Goal: Book appointment/travel/reservation

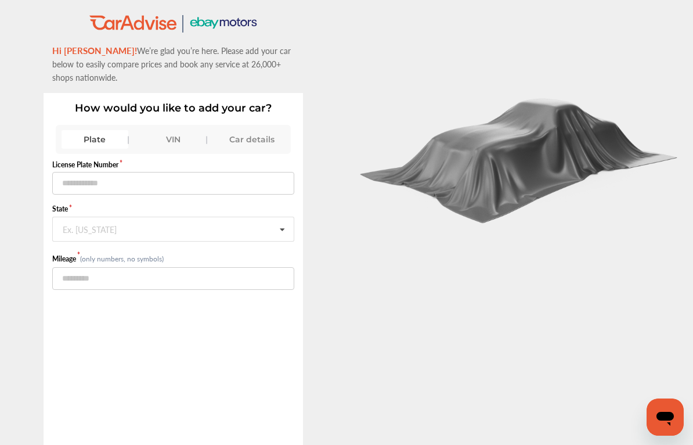
click at [181, 135] on div "VIN" at bounding box center [173, 139] width 67 height 19
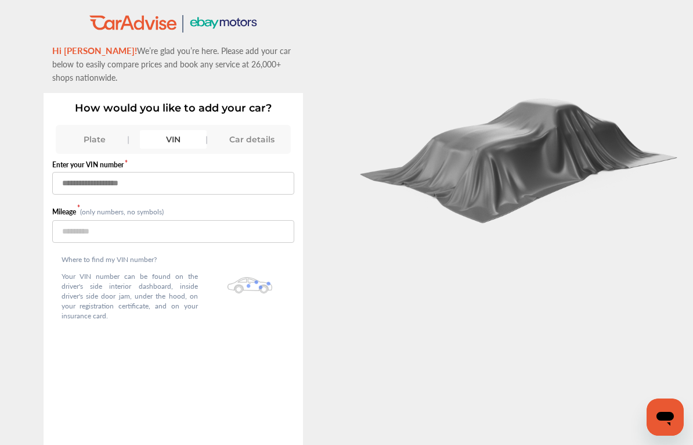
click at [109, 182] on input "text" at bounding box center [173, 183] width 243 height 23
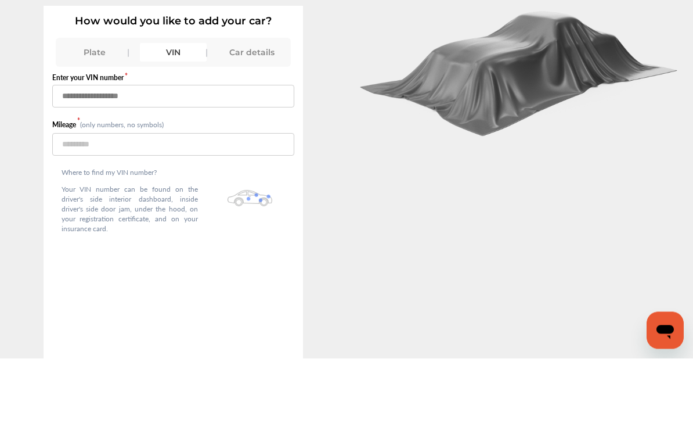
type input "*"
type input "**********"
click at [116, 220] on input "number" at bounding box center [173, 231] width 243 height 23
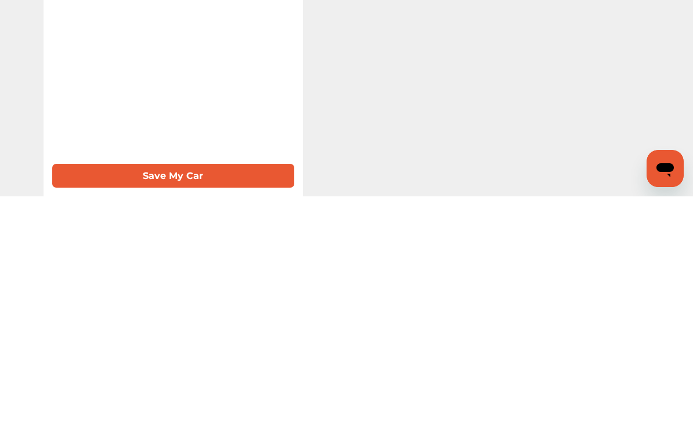
scroll to position [75, 0]
type input "******"
click at [175, 412] on button "Save My Car" at bounding box center [173, 424] width 243 height 24
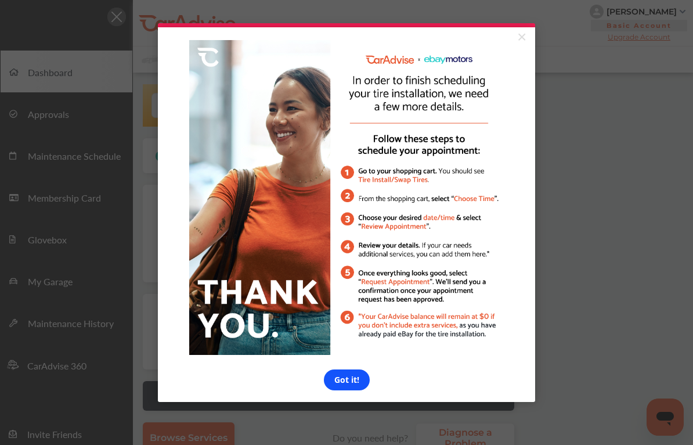
click at [354, 385] on link "Got it!" at bounding box center [347, 379] width 46 height 21
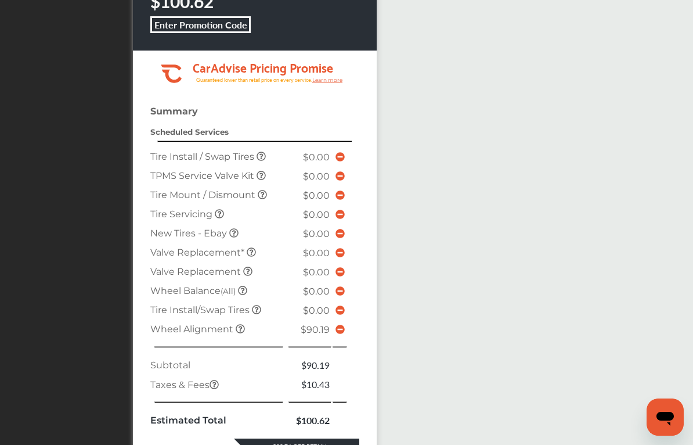
scroll to position [505, 0]
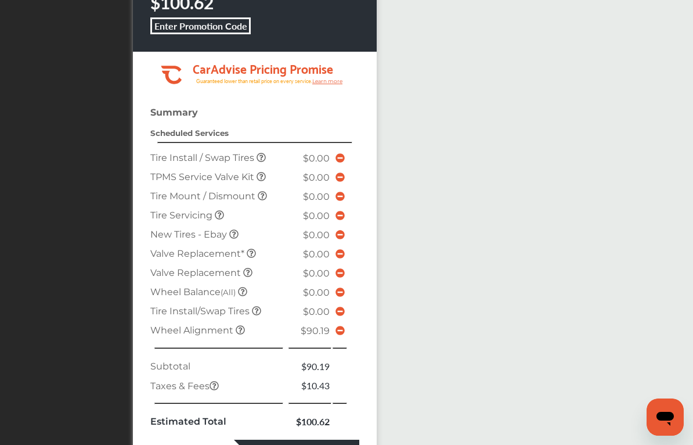
click at [345, 336] on span at bounding box center [340, 330] width 9 height 11
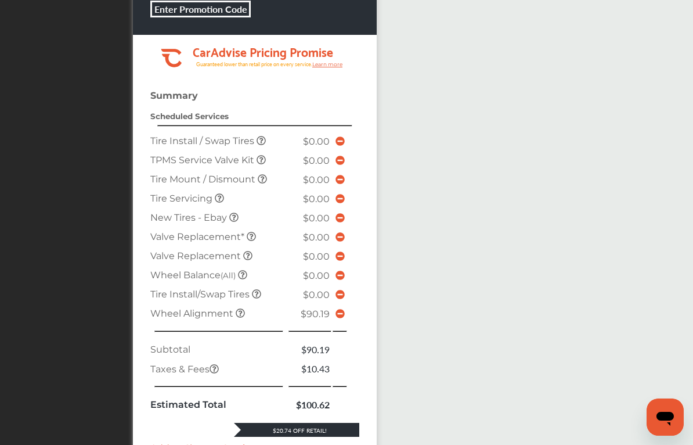
click at [345, 318] on icon at bounding box center [340, 313] width 9 height 9
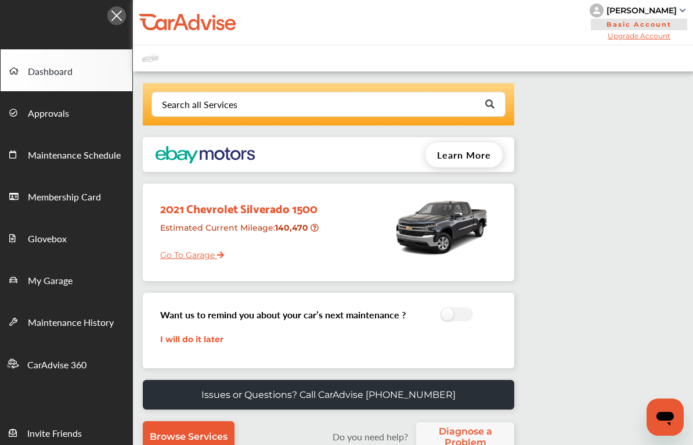
scroll to position [0, 0]
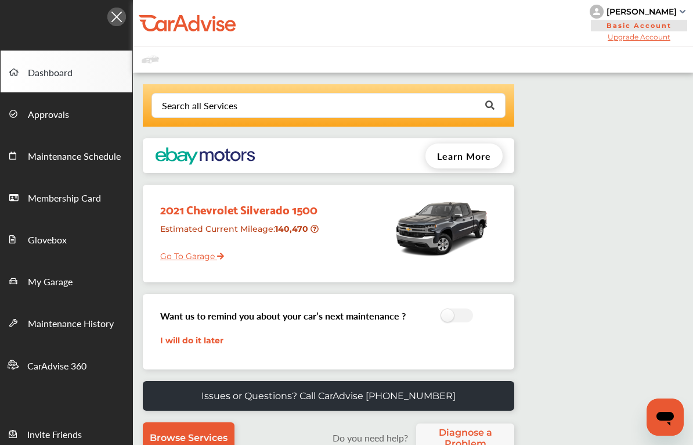
click at [203, 256] on link "Go To Garage" at bounding box center [188, 253] width 73 height 22
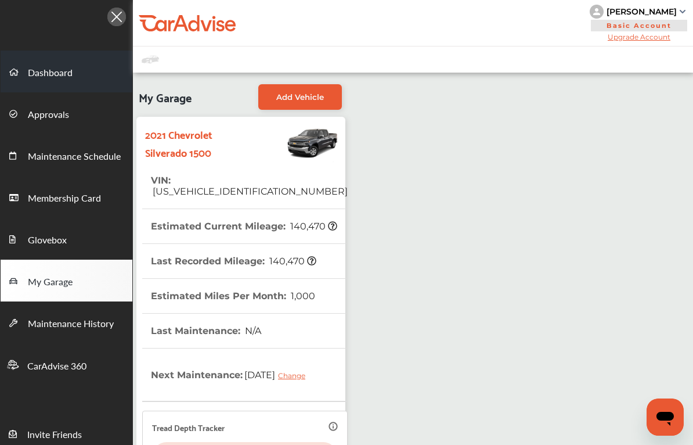
click at [48, 65] on link "Dashboard" at bounding box center [67, 72] width 132 height 42
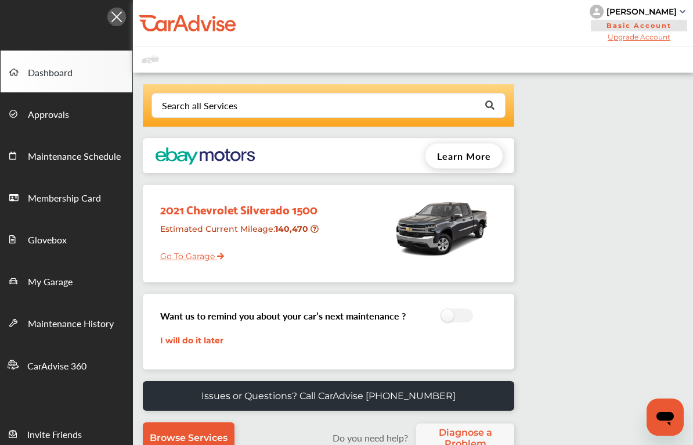
click at [337, 164] on div "Learn More" at bounding box center [385, 155] width 258 height 35
click at [478, 160] on span "Learn More" at bounding box center [464, 155] width 54 height 13
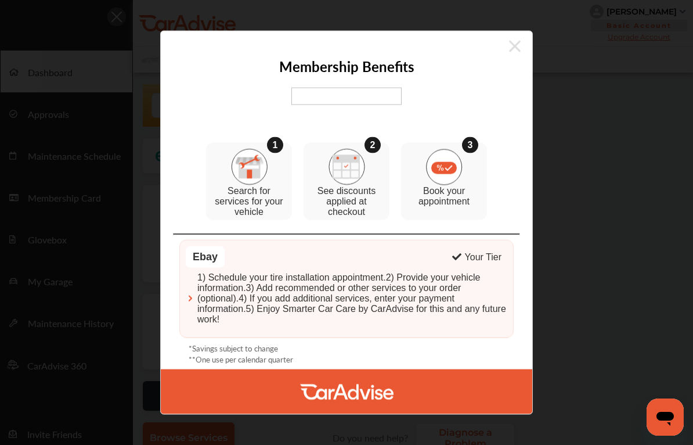
click at [515, 44] on icon at bounding box center [515, 46] width 12 height 19
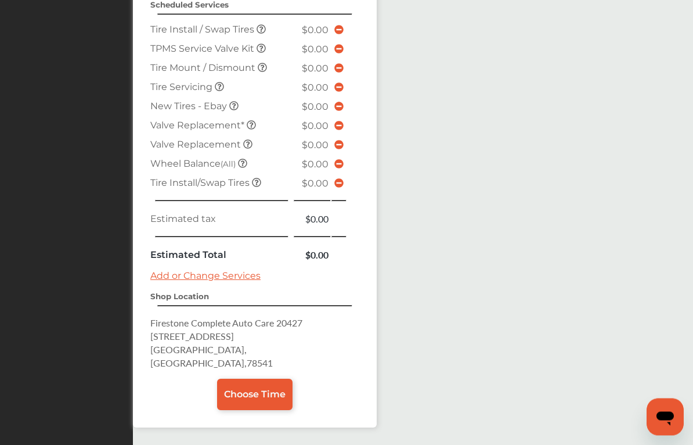
scroll to position [661, 0]
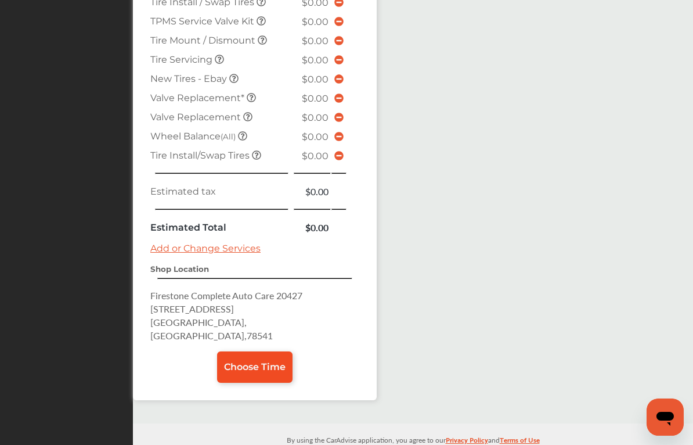
click at [268, 363] on span "Choose Time" at bounding box center [255, 366] width 62 height 11
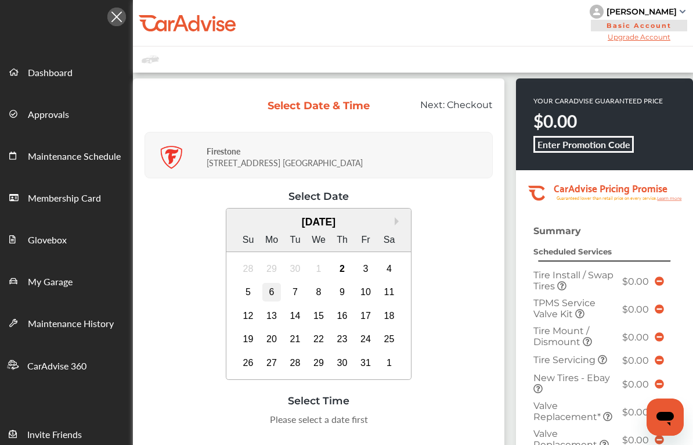
click at [281, 295] on div "6" at bounding box center [271, 292] width 19 height 19
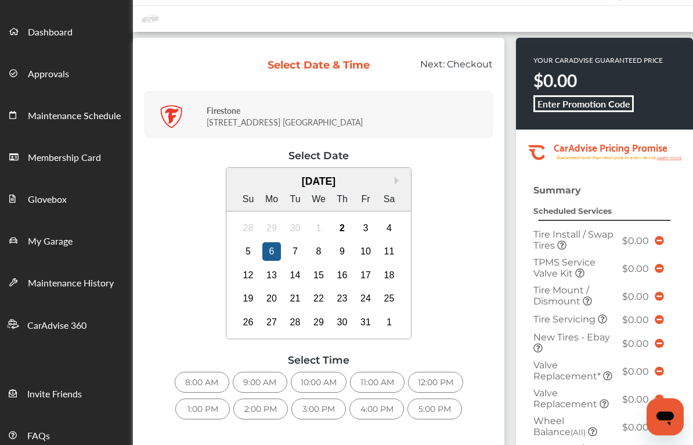
scroll to position [44, 0]
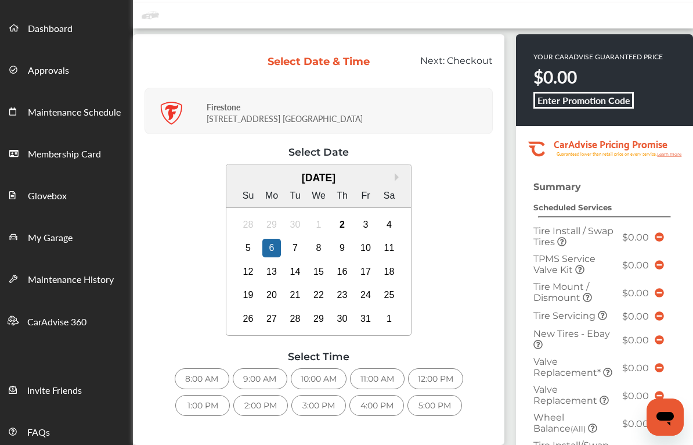
click at [272, 385] on div "9:00 AM" at bounding box center [260, 378] width 55 height 21
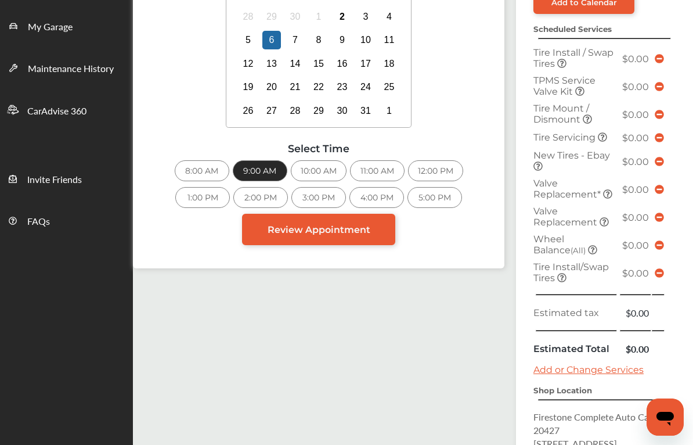
scroll to position [254, 0]
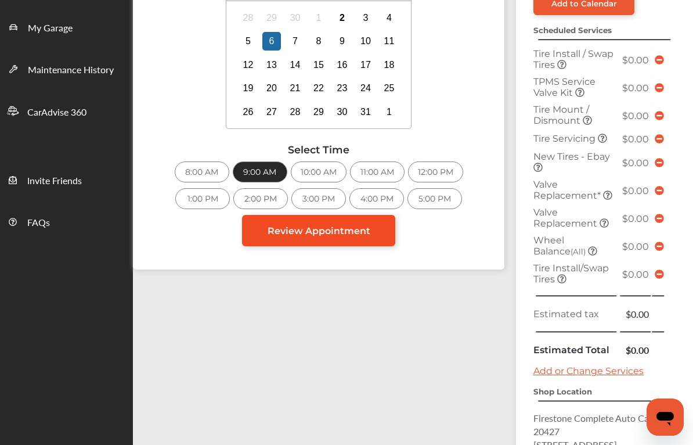
click at [340, 236] on span "Review Appointment" at bounding box center [319, 230] width 103 height 11
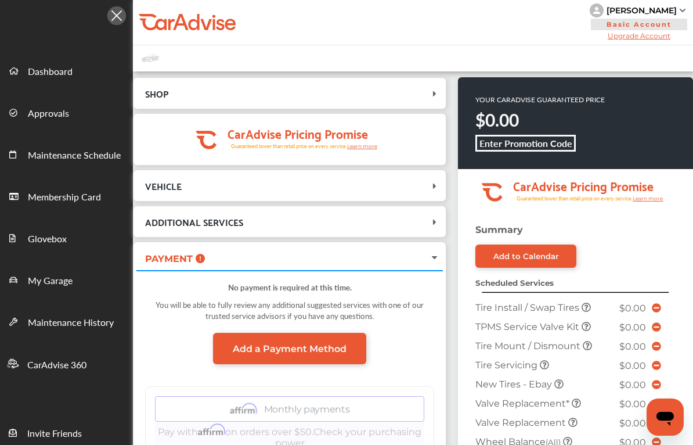
scroll to position [2, 0]
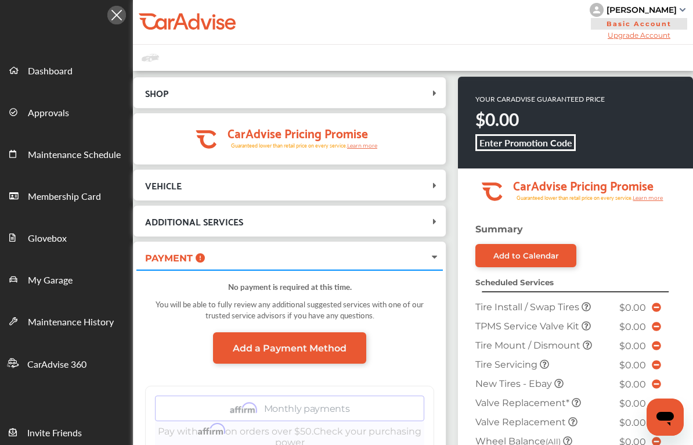
click at [429, 97] on span "SHOP" at bounding box center [282, 93] width 293 height 16
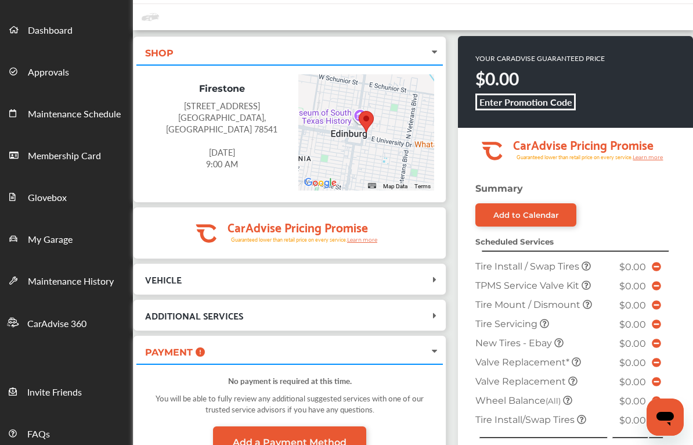
scroll to position [44, 0]
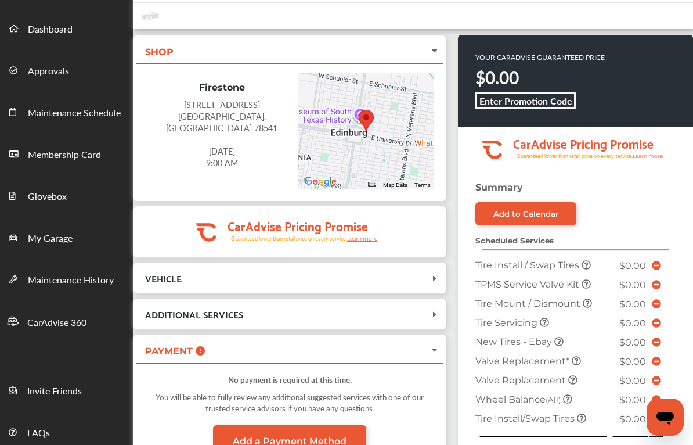
click at [564, 341] on span at bounding box center [558, 341] width 9 height 11
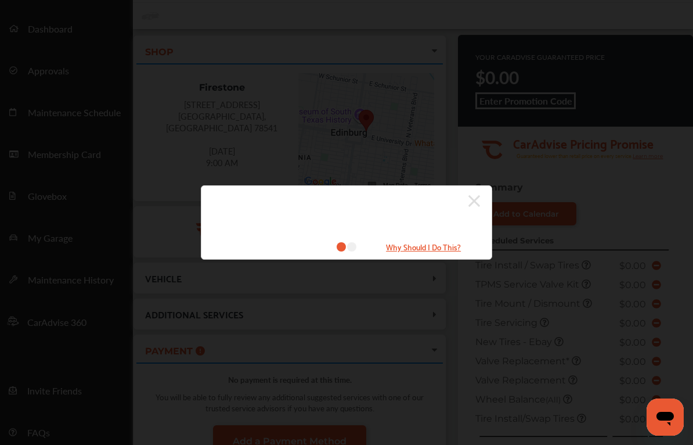
click at [439, 253] on small "Why Should I Do This?" at bounding box center [424, 246] width 116 height 13
click at [478, 208] on icon at bounding box center [474, 201] width 12 height 19
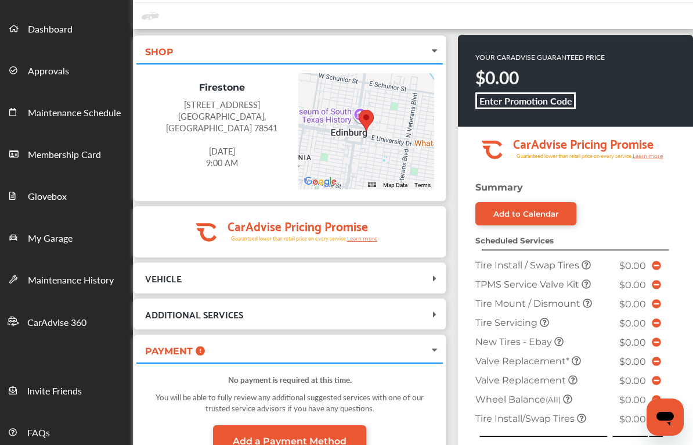
click at [525, 345] on span "New Tires - Ebay" at bounding box center [514, 341] width 79 height 11
click at [554, 347] on span "New Tires - Ebay" at bounding box center [514, 341] width 79 height 11
click at [657, 347] on icon at bounding box center [656, 341] width 9 height 9
click at [659, 347] on icon at bounding box center [656, 341] width 9 height 9
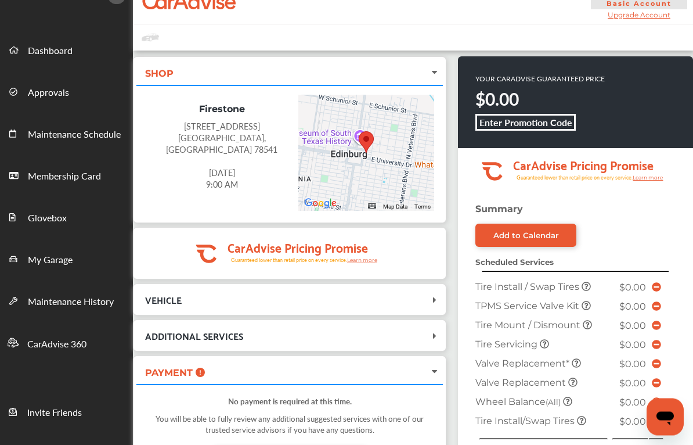
scroll to position [22, 0]
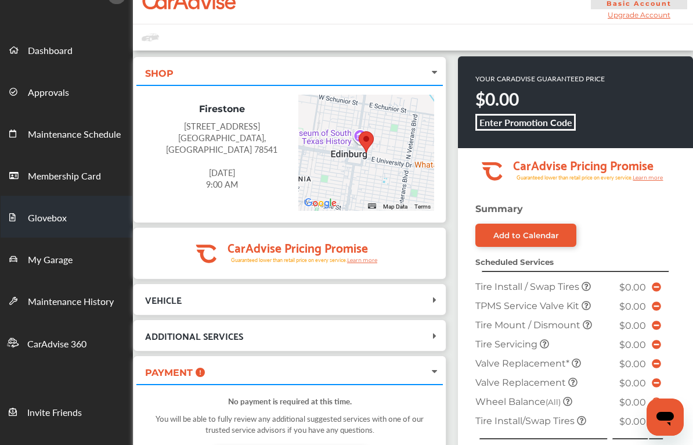
click at [66, 216] on span "Glovebox" at bounding box center [47, 218] width 39 height 15
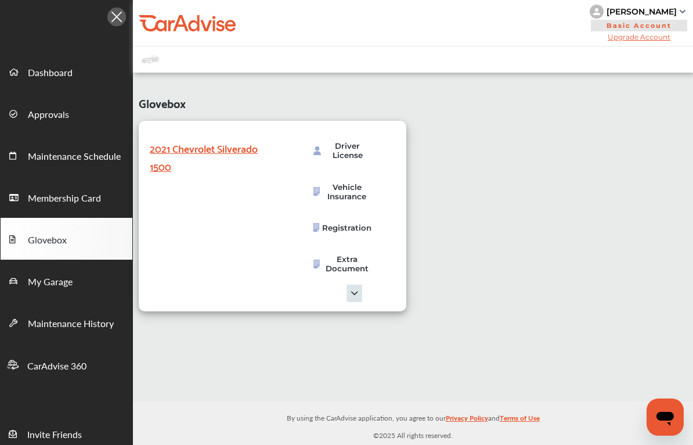
scroll to position [41, 0]
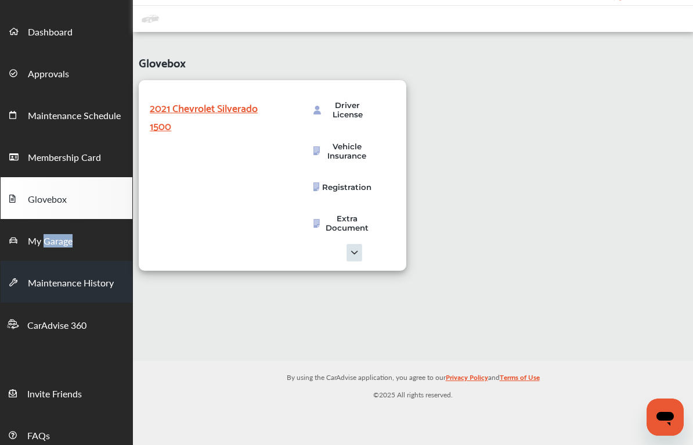
click at [35, 265] on link "Maintenance History" at bounding box center [67, 282] width 132 height 42
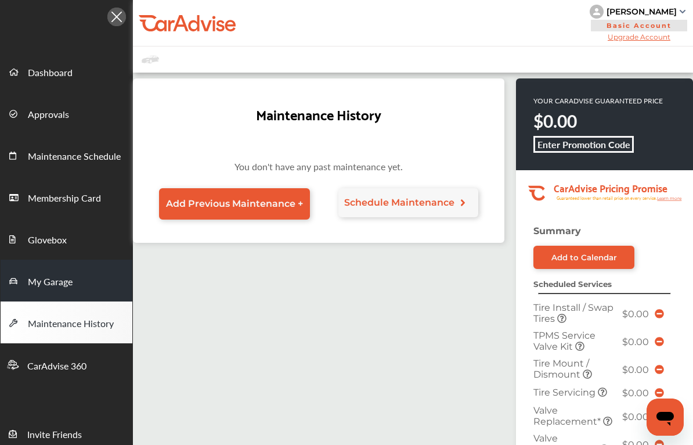
click at [44, 272] on link "My Garage" at bounding box center [67, 280] width 132 height 42
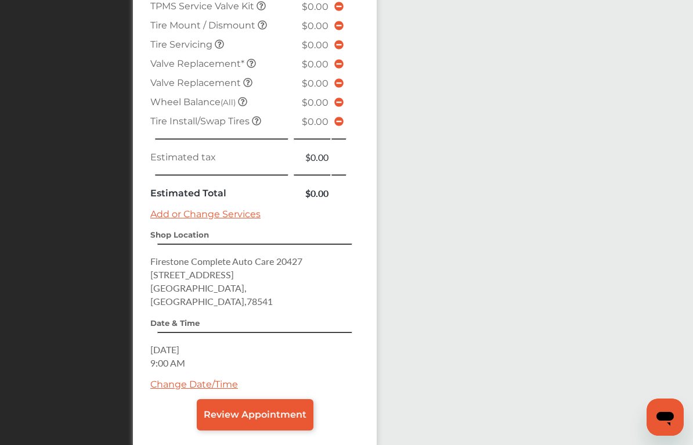
scroll to position [701, 0]
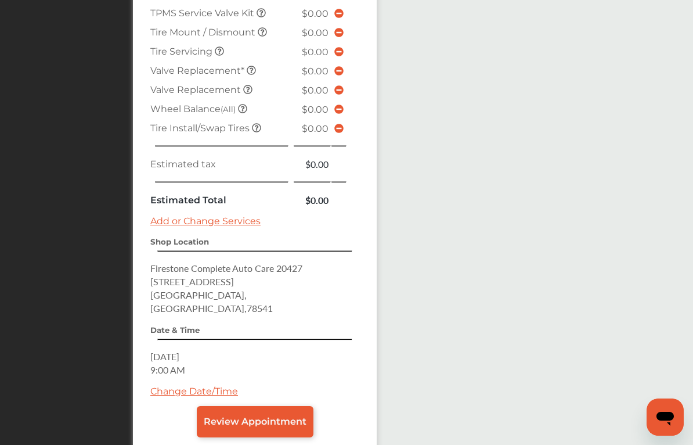
click at [230, 226] on link "Add or Change Services" at bounding box center [205, 220] width 110 height 11
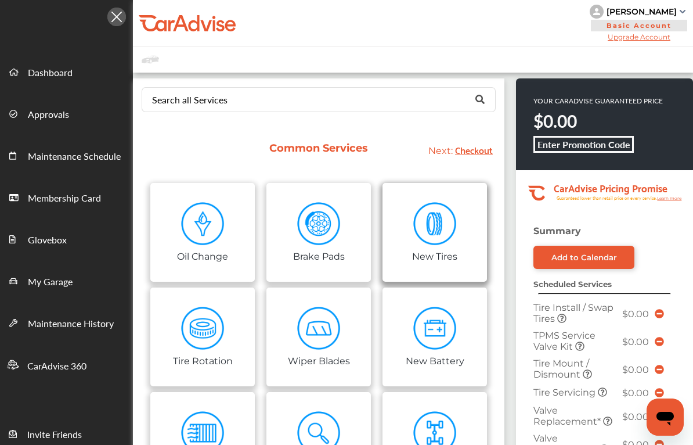
click at [446, 234] on img at bounding box center [435, 224] width 44 height 44
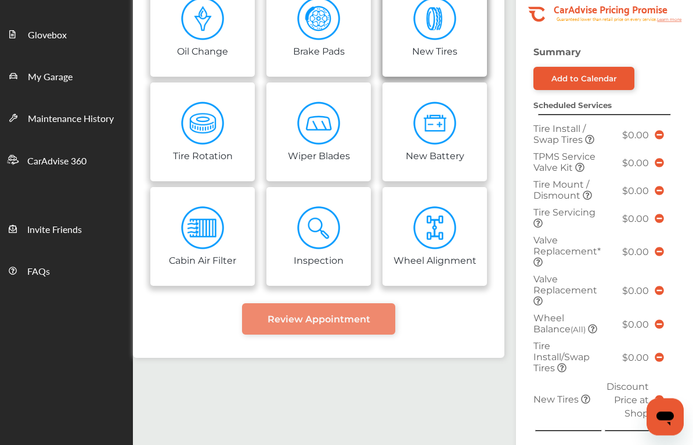
scroll to position [204, 0]
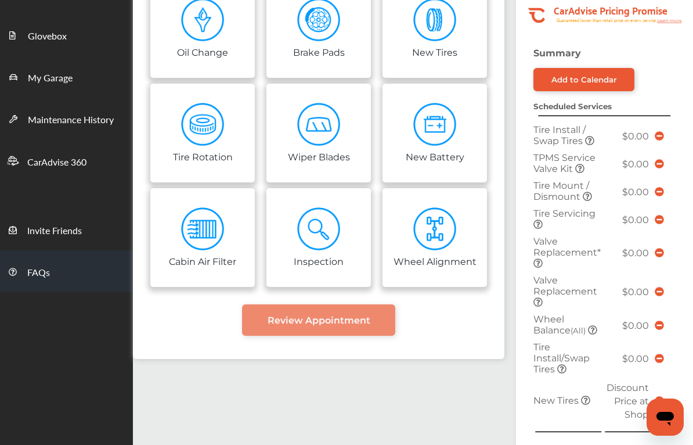
click at [43, 266] on link "FAQs" at bounding box center [66, 271] width 133 height 42
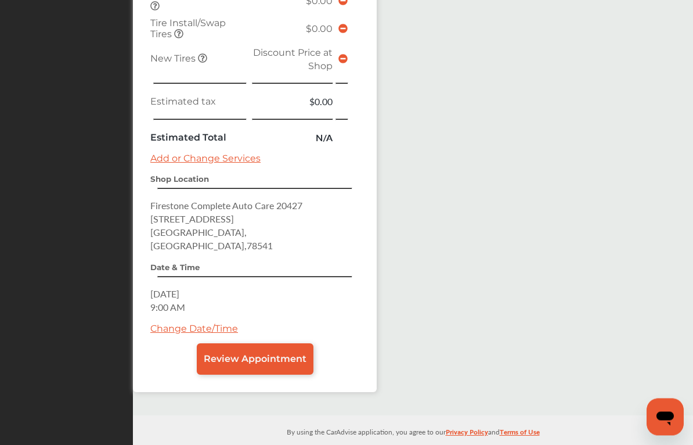
scroll to position [857, 0]
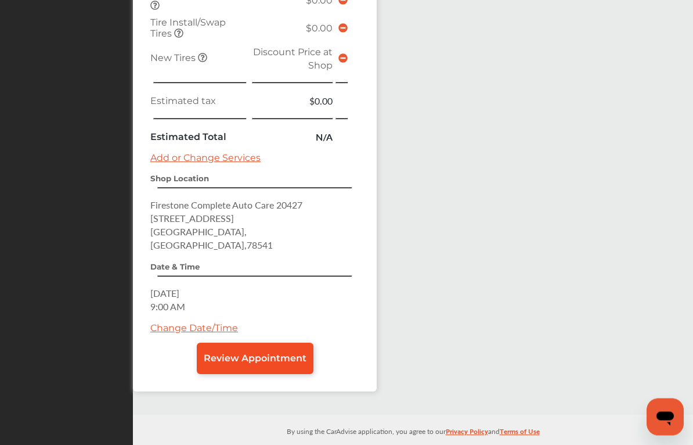
click at [276, 364] on span "Review Appointment" at bounding box center [255, 358] width 103 height 11
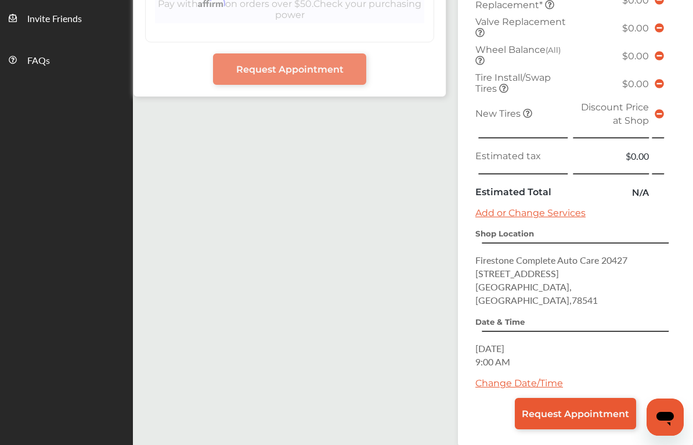
scroll to position [414, 0]
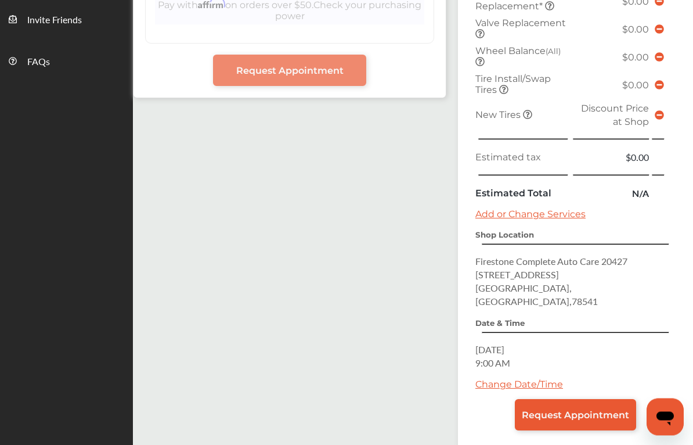
click at [561, 220] on link "Add or Change Services" at bounding box center [530, 214] width 110 height 11
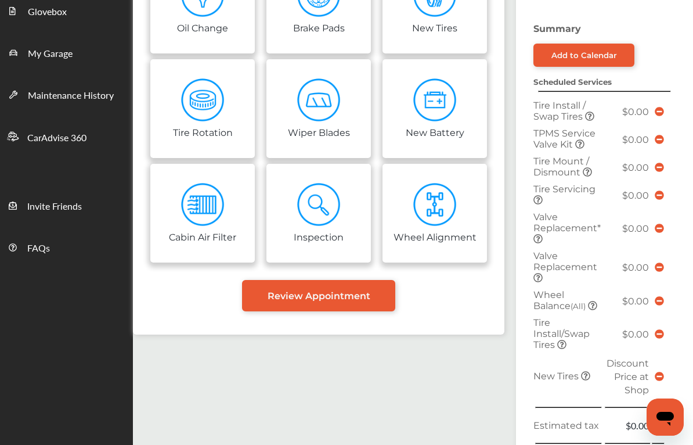
scroll to position [226, 0]
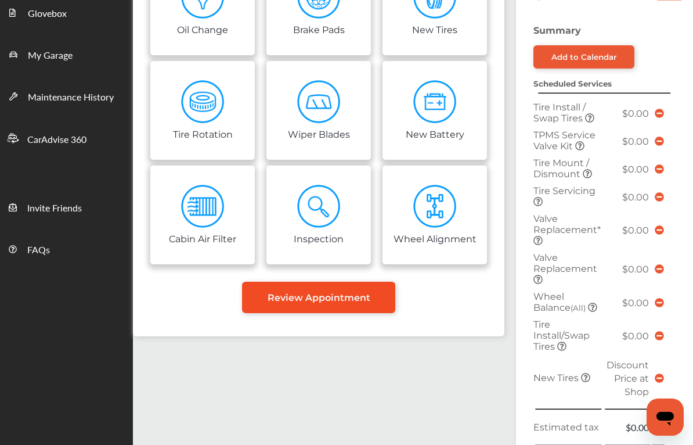
click at [370, 303] on span "Review Appointment" at bounding box center [319, 297] width 103 height 11
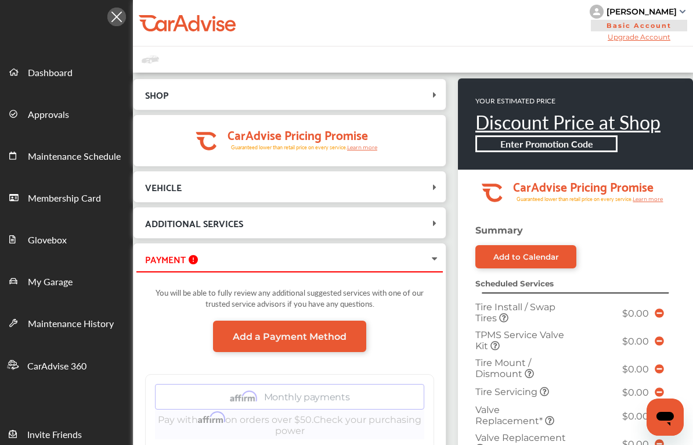
click at [429, 191] on span "VEHICLE" at bounding box center [282, 187] width 293 height 16
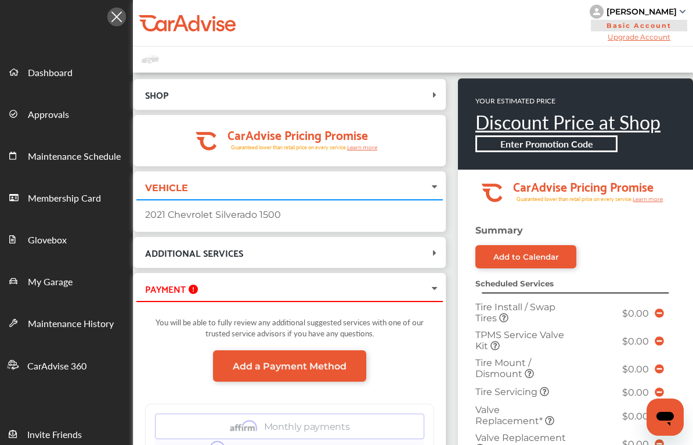
click at [437, 265] on div "ADDITIONAL SERVICES" at bounding box center [289, 252] width 307 height 25
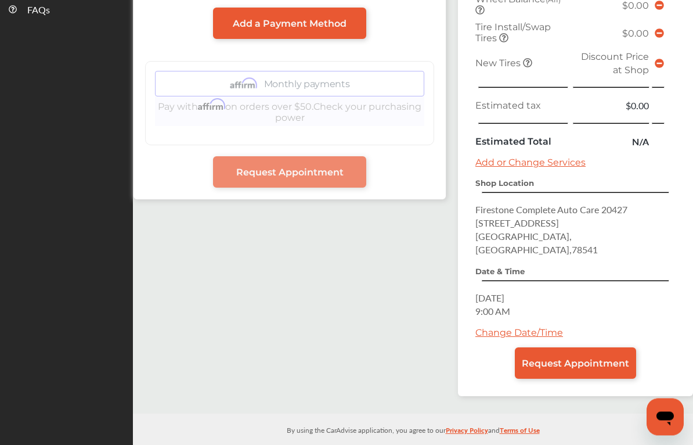
scroll to position [474, 0]
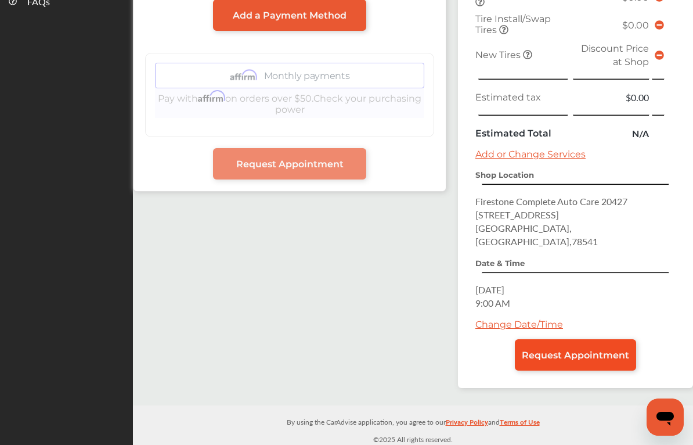
click at [574, 360] on span "Request Appointment" at bounding box center [575, 354] width 107 height 11
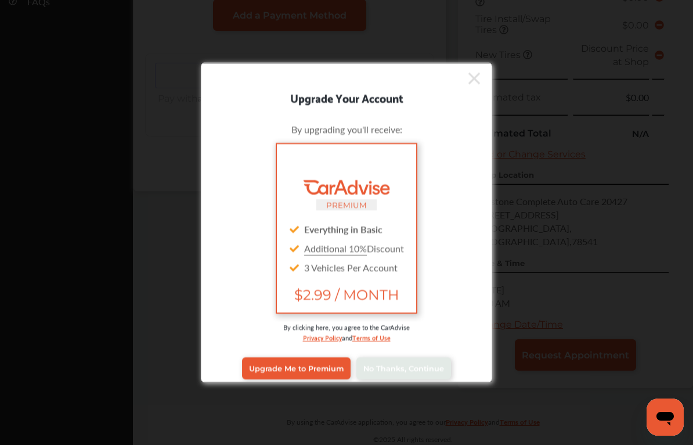
click at [451, 291] on div "PREMIUM Everything in Basic Additional 10% Discount 3 Vehicles Per Account $2.9…" at bounding box center [346, 228] width 255 height 176
click at [424, 372] on span "No Thanks, Continue" at bounding box center [403, 367] width 81 height 9
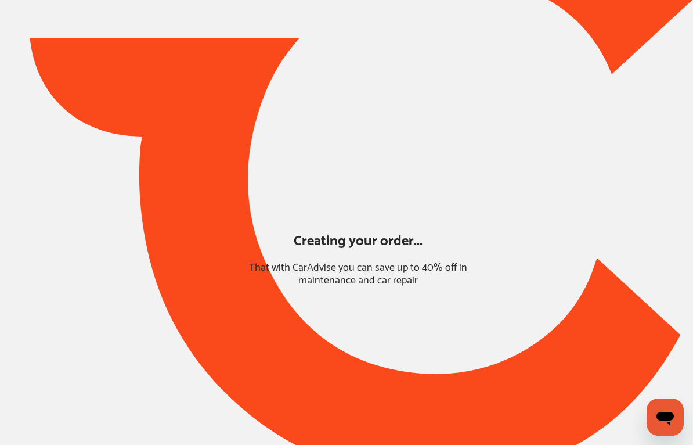
scroll to position [41, 0]
